Goal: Transaction & Acquisition: Purchase product/service

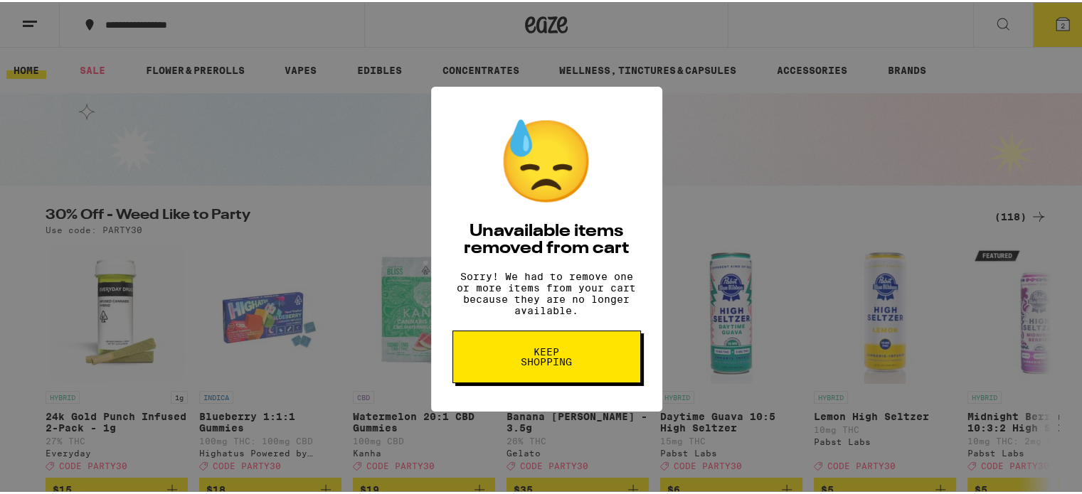
click at [540, 365] on span "Keep Shopping" at bounding box center [546, 355] width 73 height 20
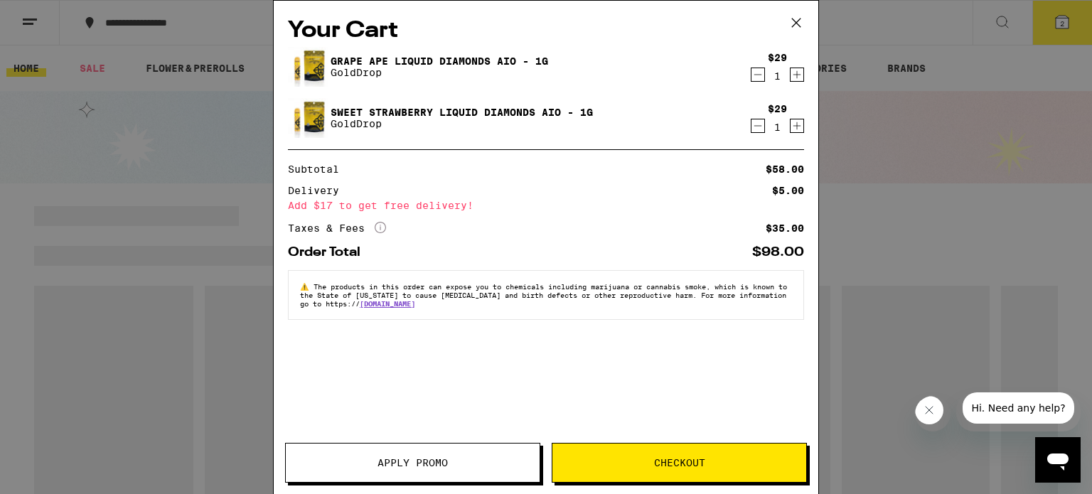
click at [757, 75] on icon "Decrement" at bounding box center [759, 75] width 8 height 0
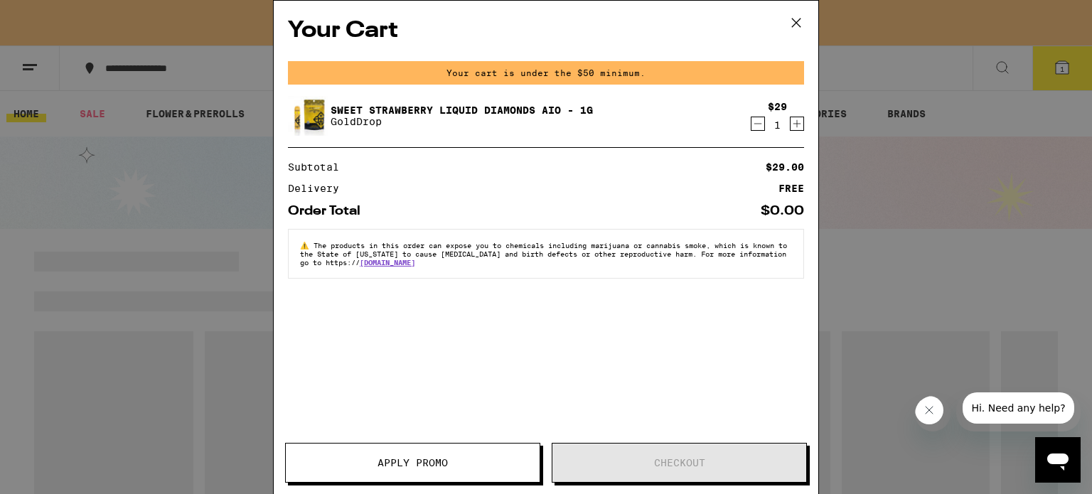
click at [760, 122] on icon "Decrement" at bounding box center [758, 123] width 13 height 17
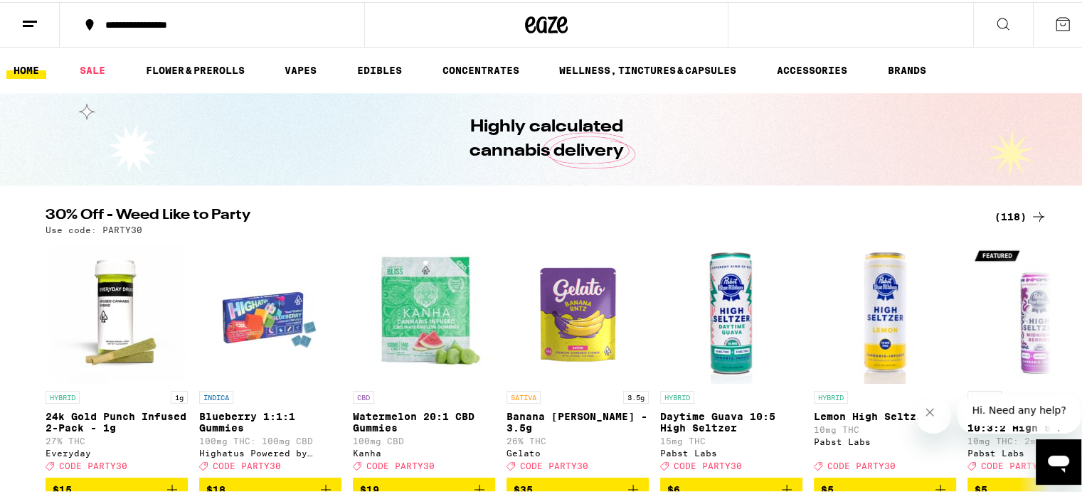
click at [1015, 210] on div "(118)" at bounding box center [1020, 214] width 53 height 17
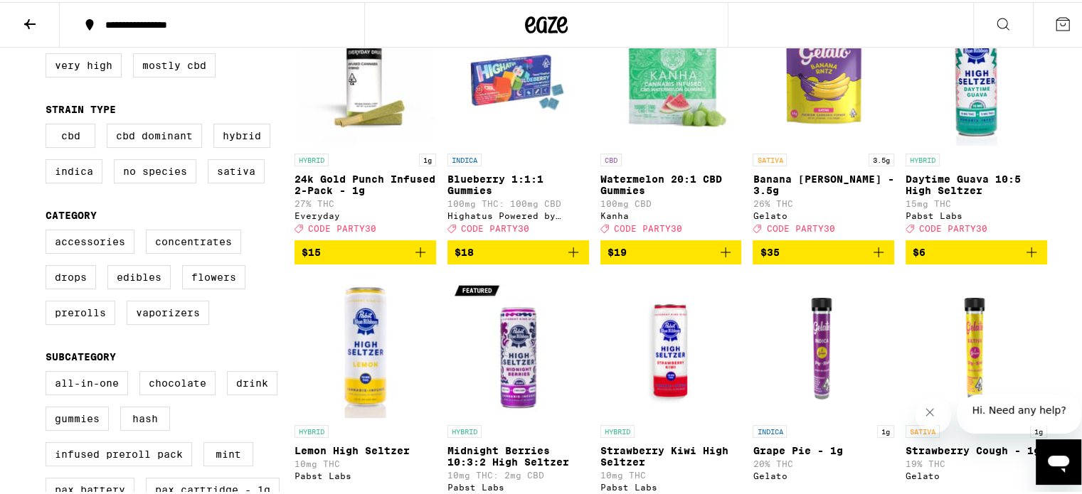
scroll to position [142, 0]
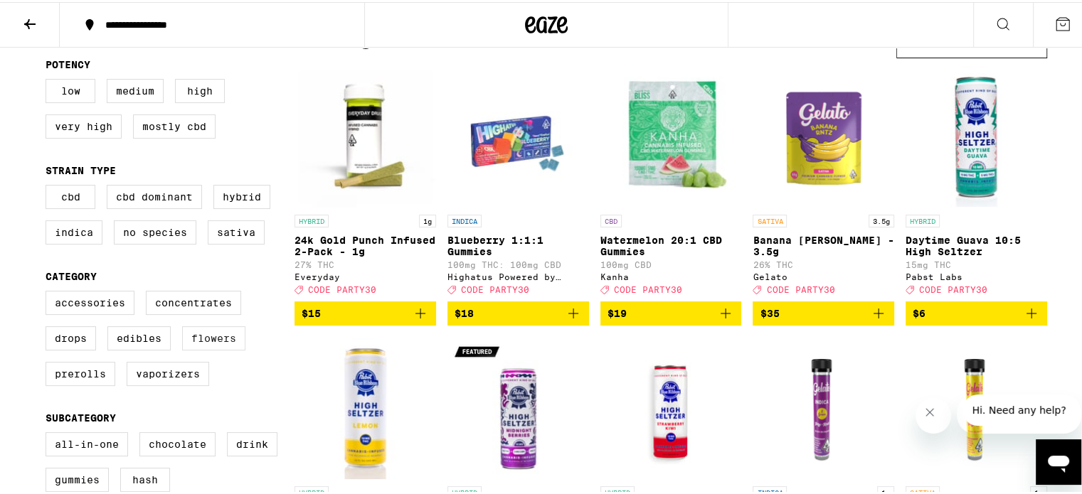
click at [211, 346] on label "Flowers" at bounding box center [213, 336] width 63 height 24
click at [49, 292] on input "Flowers" at bounding box center [48, 291] width 1 height 1
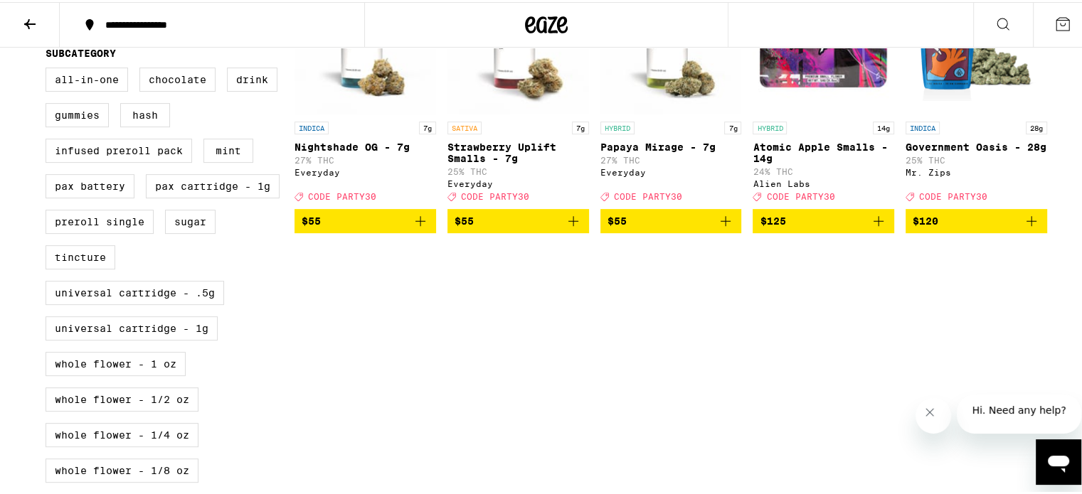
scroll to position [213, 0]
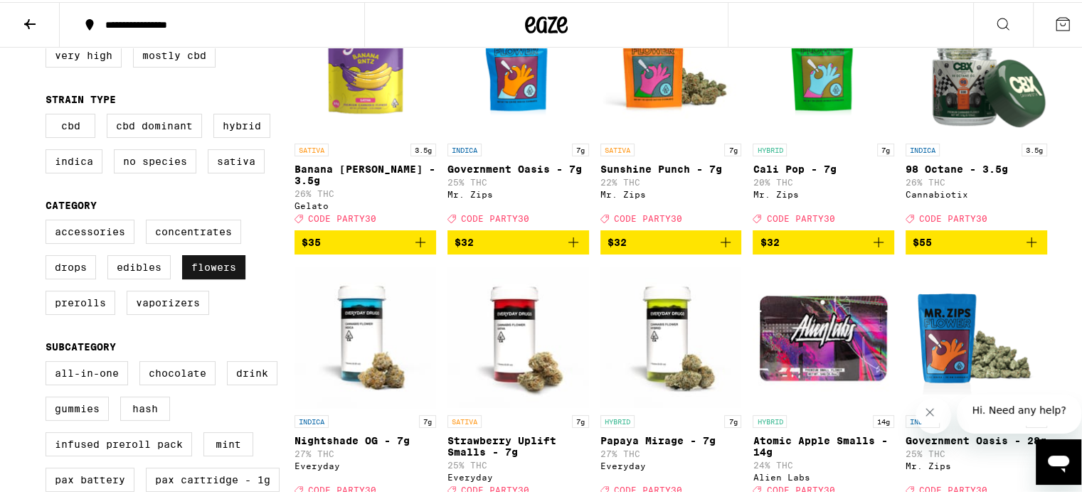
click at [216, 275] on label "Flowers" at bounding box center [213, 265] width 63 height 24
click at [49, 220] on input "Flowers" at bounding box center [48, 220] width 1 height 1
checkbox input "false"
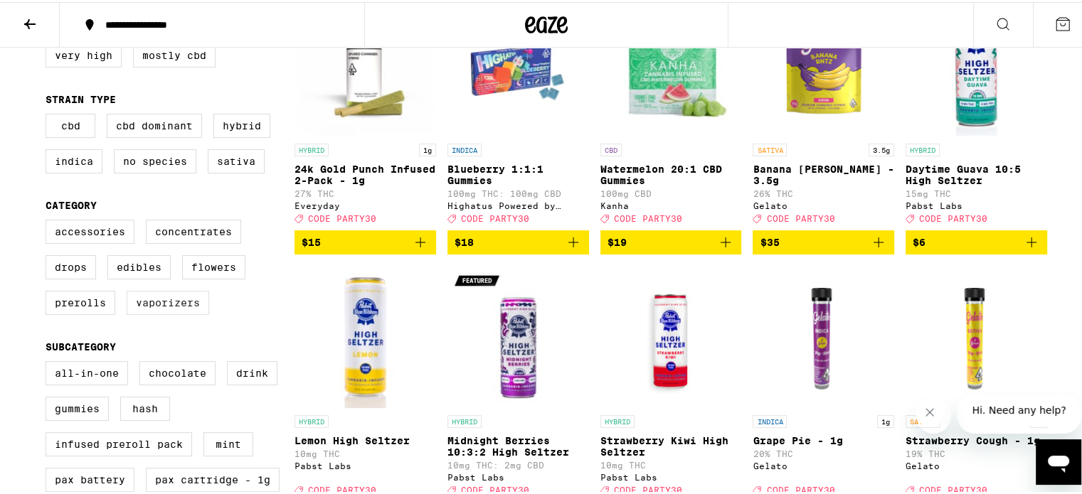
click at [154, 311] on label "Vaporizers" at bounding box center [168, 301] width 83 height 24
click at [49, 220] on input "Vaporizers" at bounding box center [48, 220] width 1 height 1
checkbox input "true"
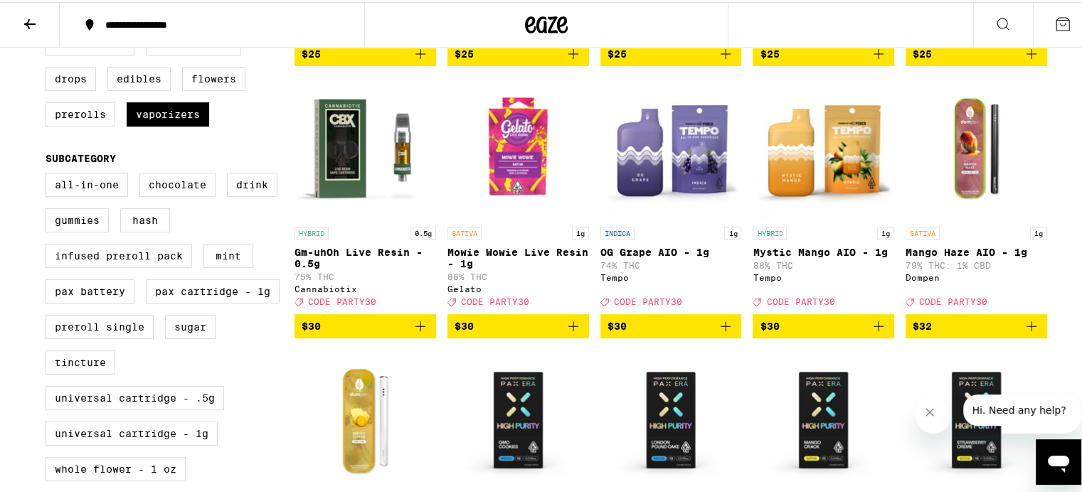
scroll to position [427, 0]
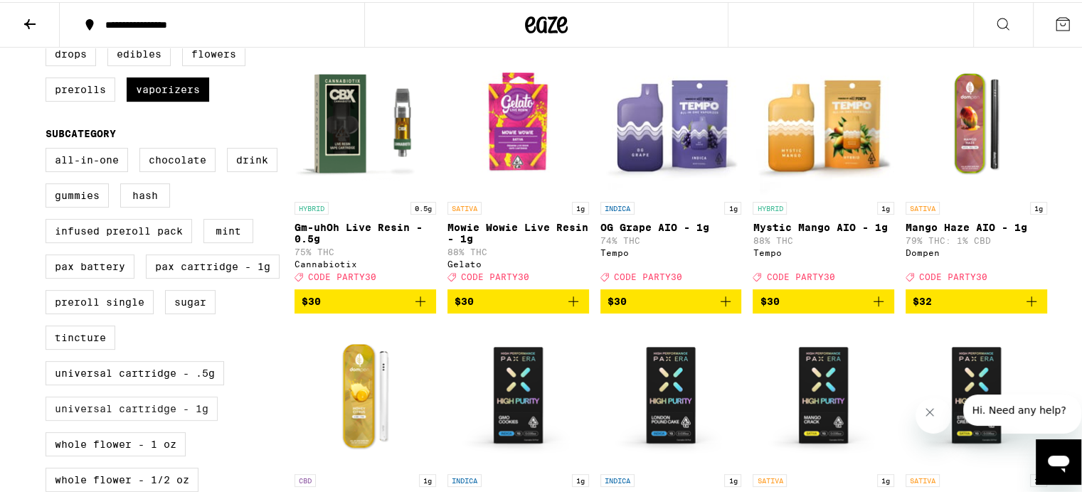
click at [119, 419] on label "Universal Cartridge - 1g" at bounding box center [132, 407] width 172 height 24
click at [49, 149] on input "Universal Cartridge - 1g" at bounding box center [48, 148] width 1 height 1
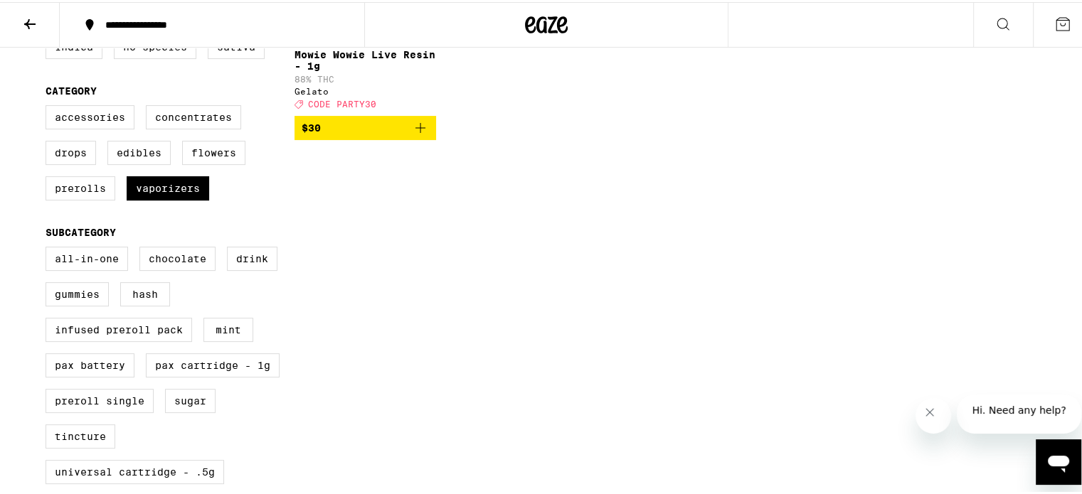
scroll to position [498, 0]
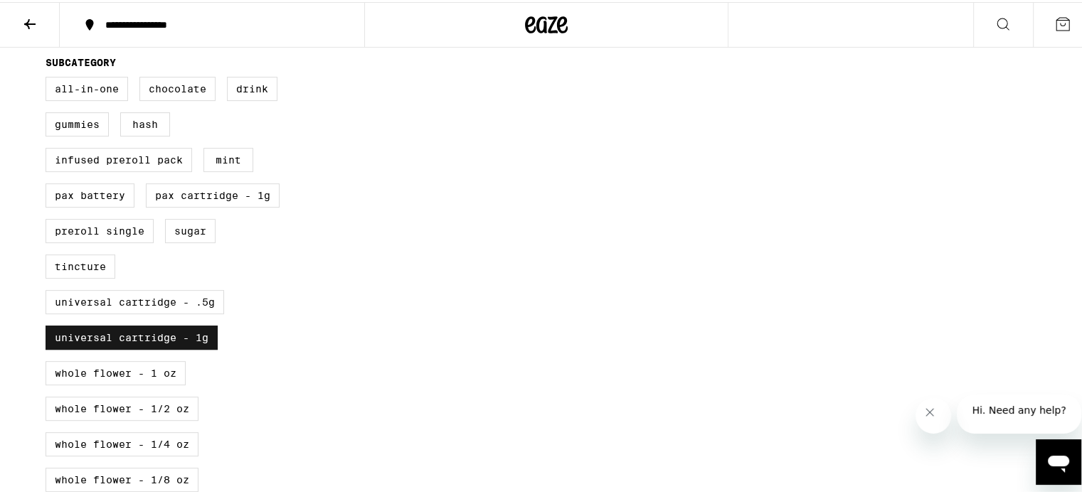
click at [134, 348] on label "Universal Cartridge - 1g" at bounding box center [132, 336] width 172 height 24
click at [49, 78] on input "Universal Cartridge - 1g" at bounding box center [48, 77] width 1 height 1
checkbox input "false"
